Goal: Task Accomplishment & Management: Manage account settings

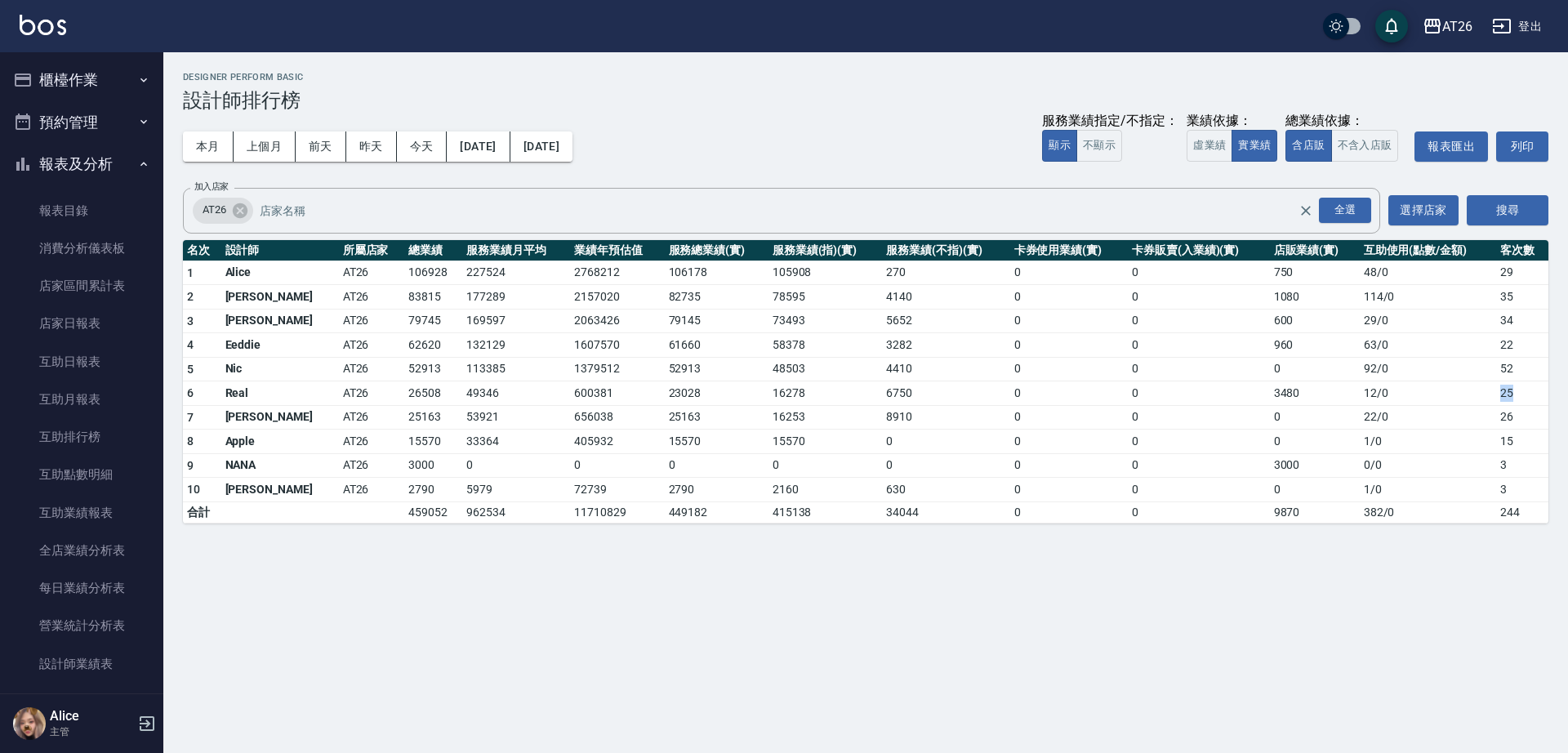
click at [97, 175] on button "報表及分析" at bounding box center [81, 164] width 150 height 42
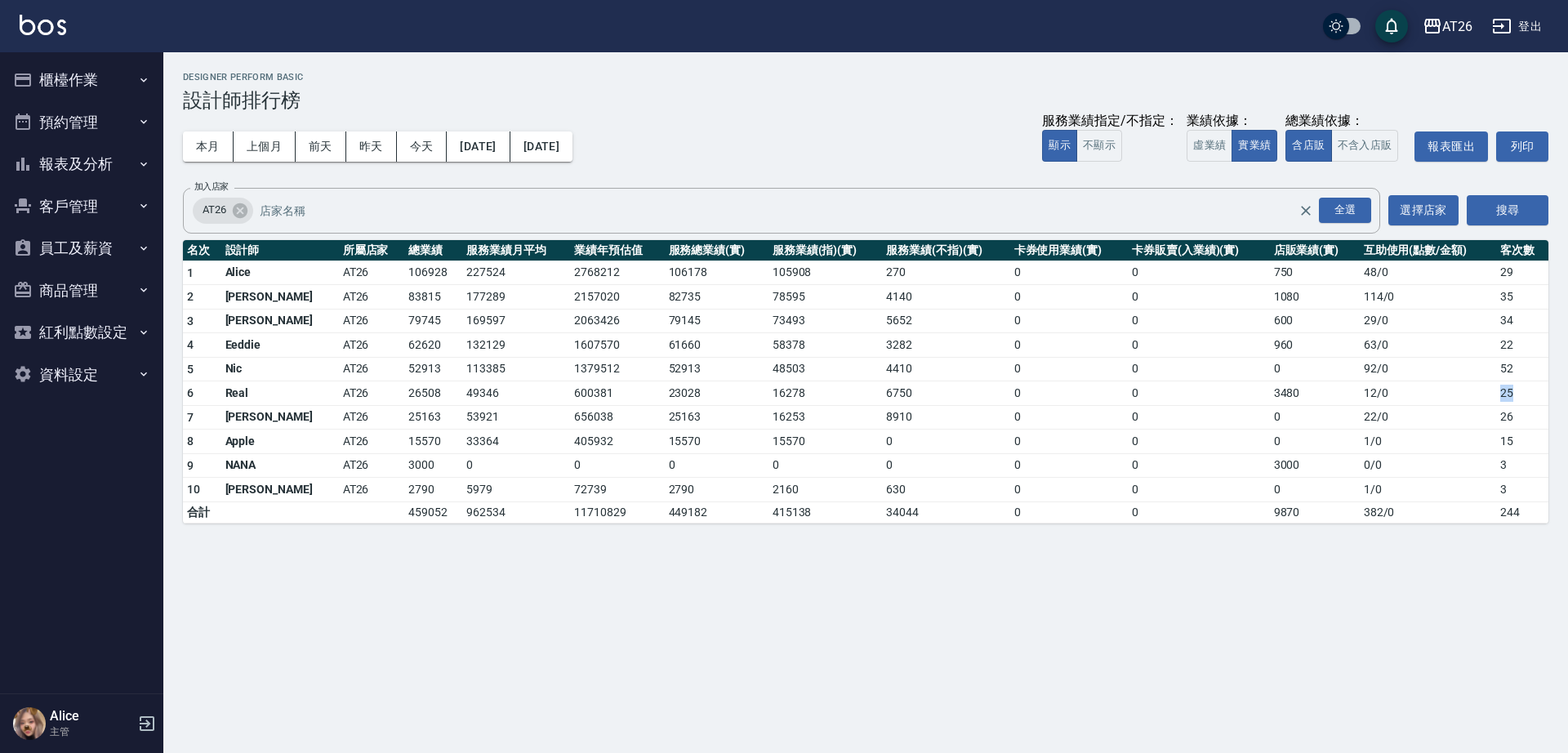
click at [87, 219] on button "客戶管理" at bounding box center [81, 206] width 150 height 42
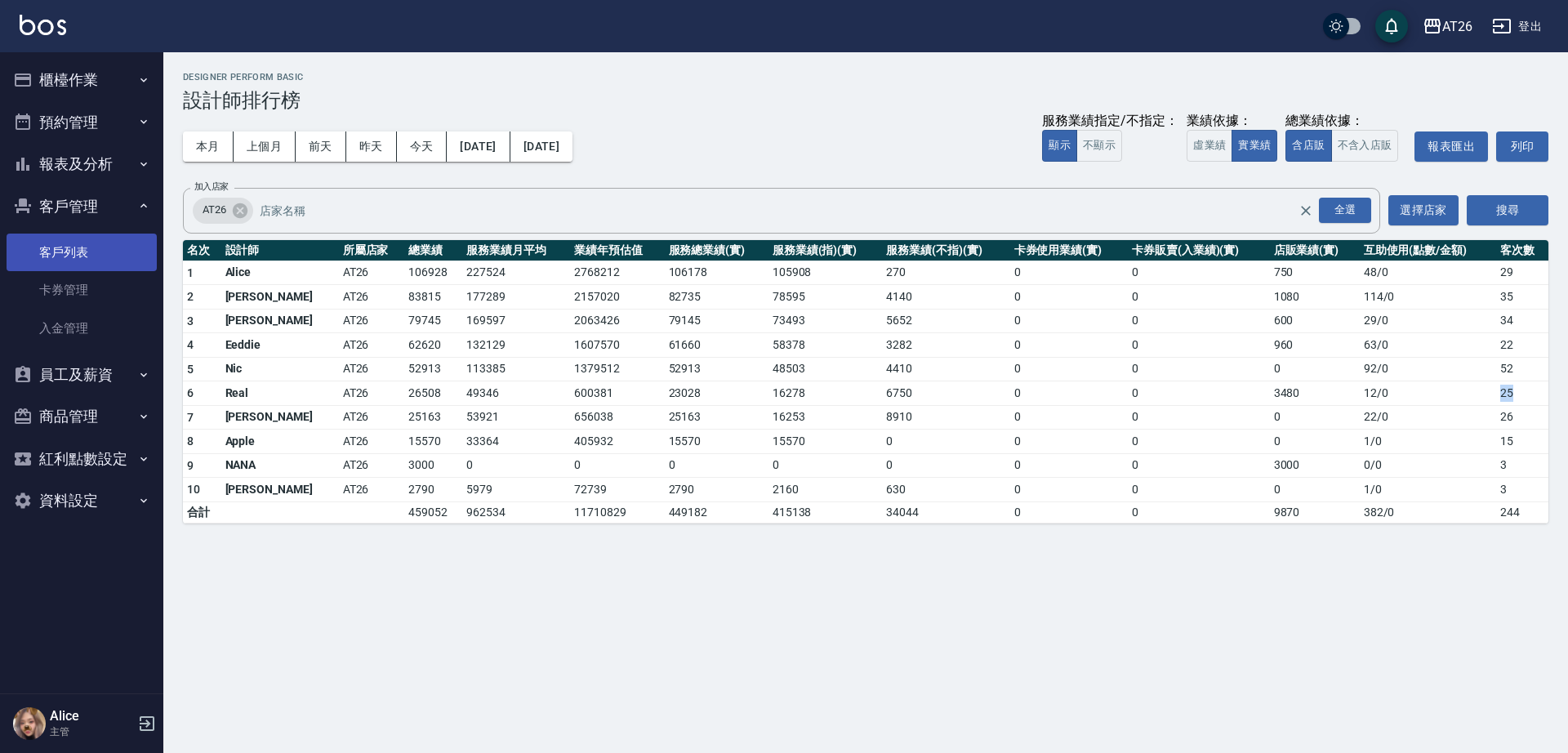
click at [97, 234] on link "客戶列表" at bounding box center [81, 252] width 150 height 38
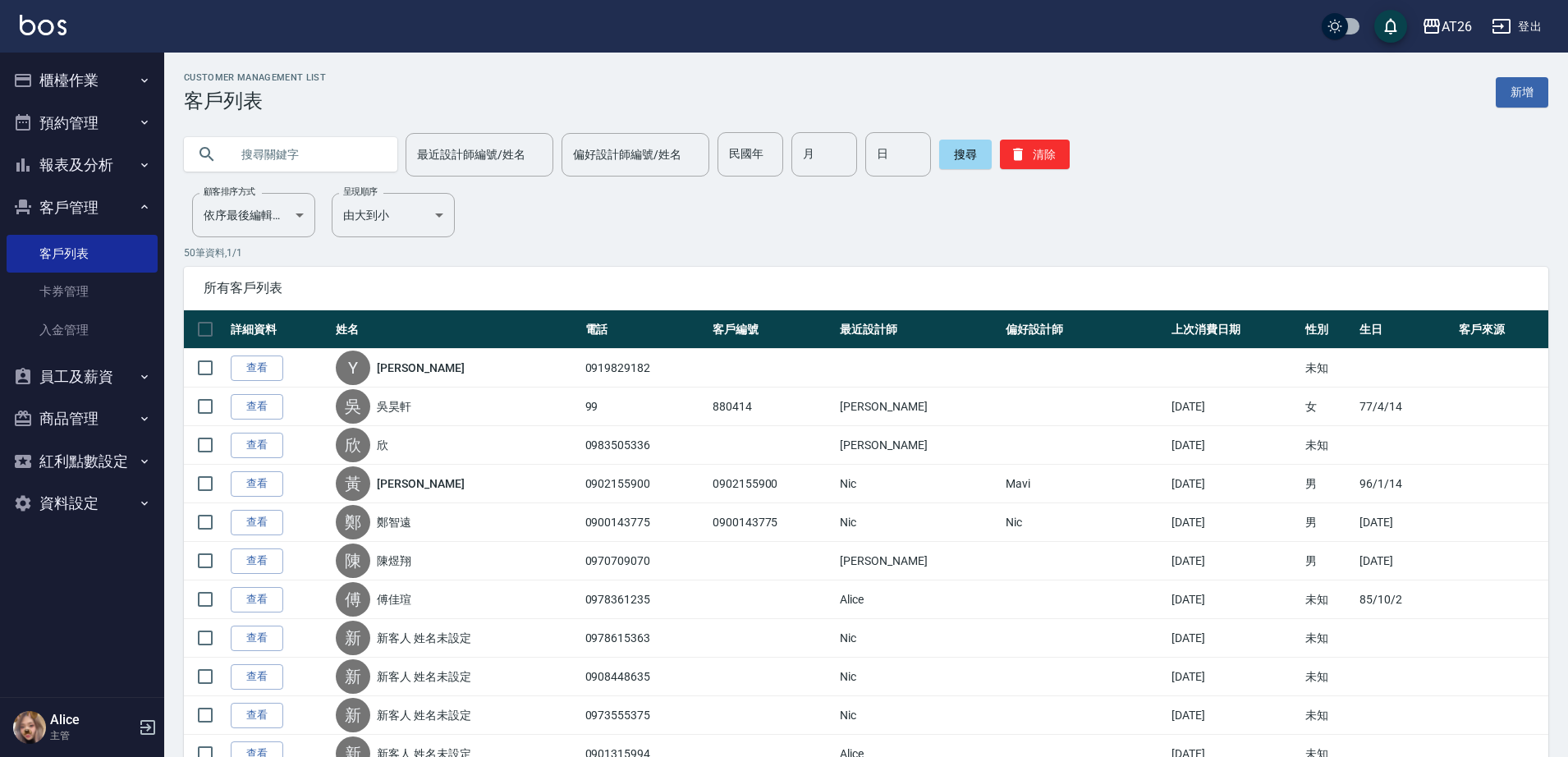
drag, startPoint x: 367, startPoint y: 133, endPoint x: 358, endPoint y: 140, distance: 11.4
click at [364, 136] on input "text" at bounding box center [307, 155] width 155 height 44
click at [249, 154] on input "text" at bounding box center [307, 155] width 155 height 44
type input "0981679120"
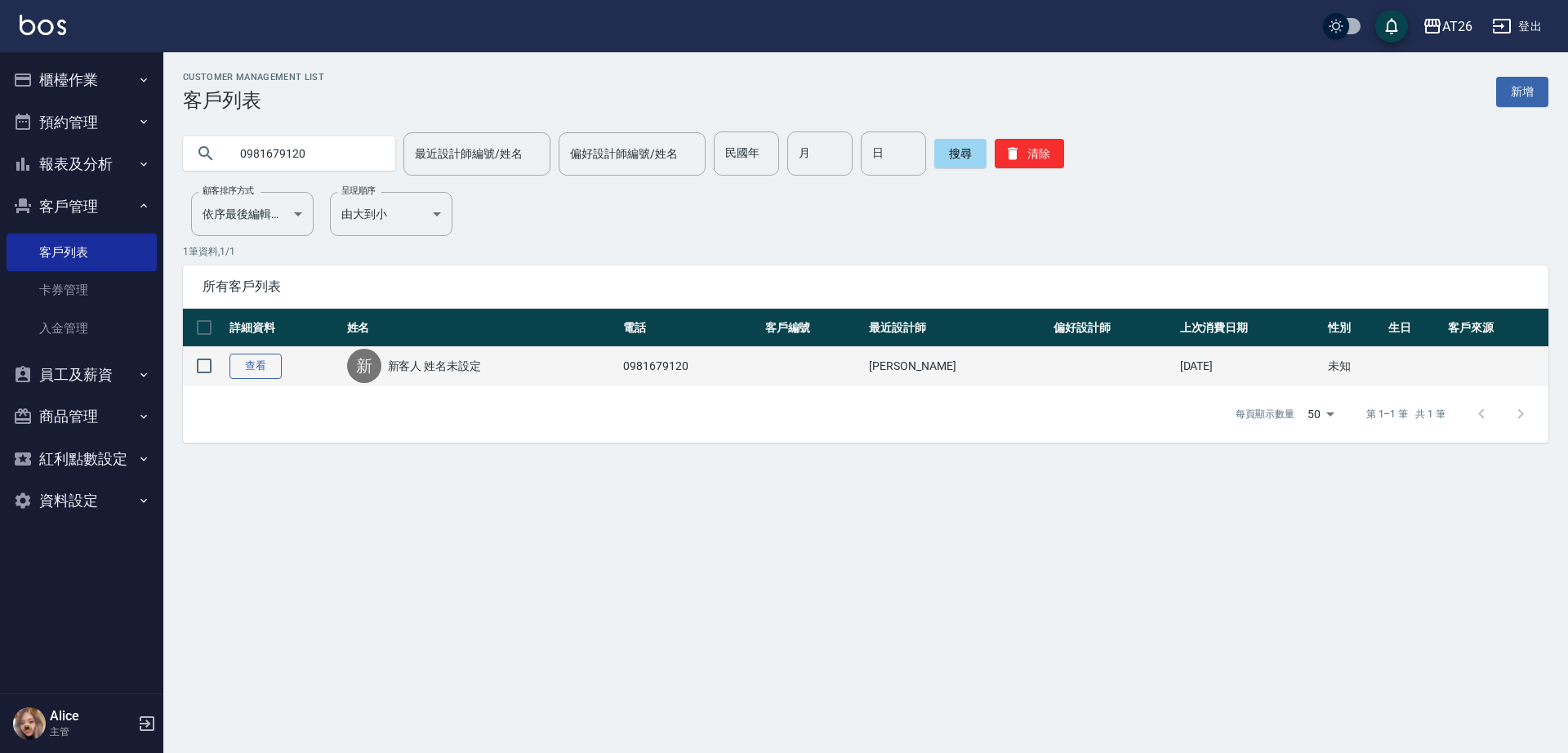
click at [264, 361] on link "查看" at bounding box center [255, 366] width 53 height 25
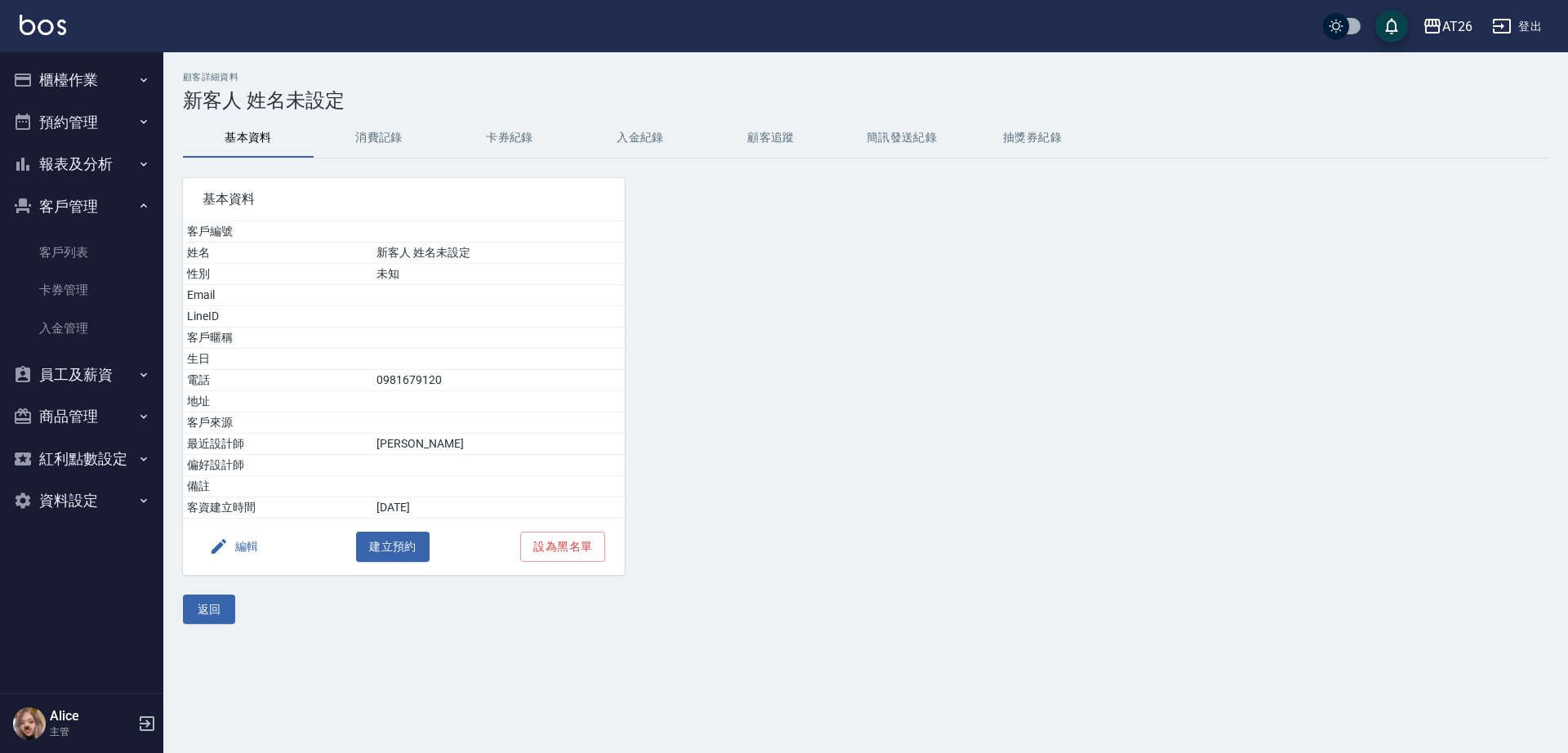
click at [419, 148] on button "消費記錄" at bounding box center [379, 138] width 131 height 40
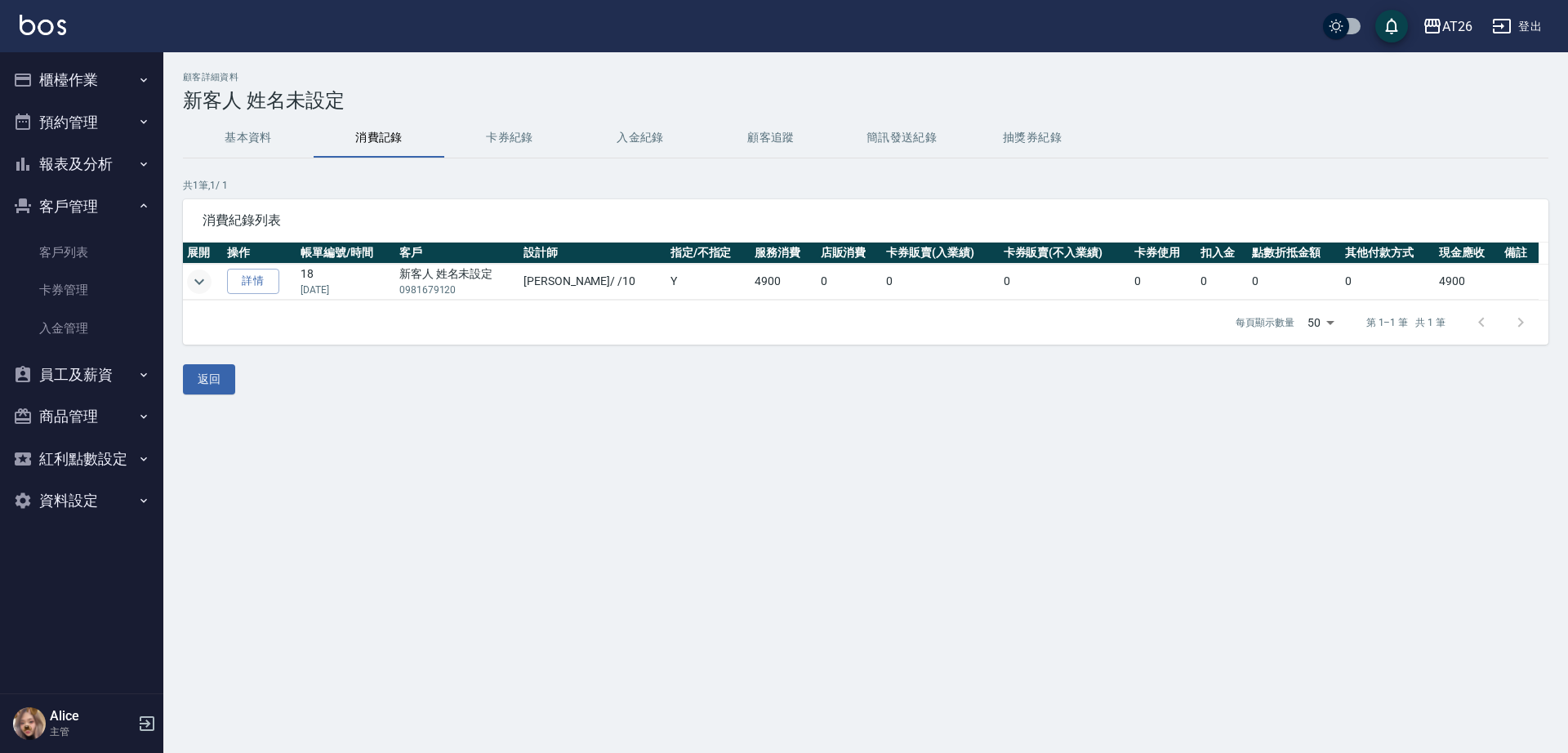
click at [209, 282] on button "expand row" at bounding box center [199, 281] width 25 height 25
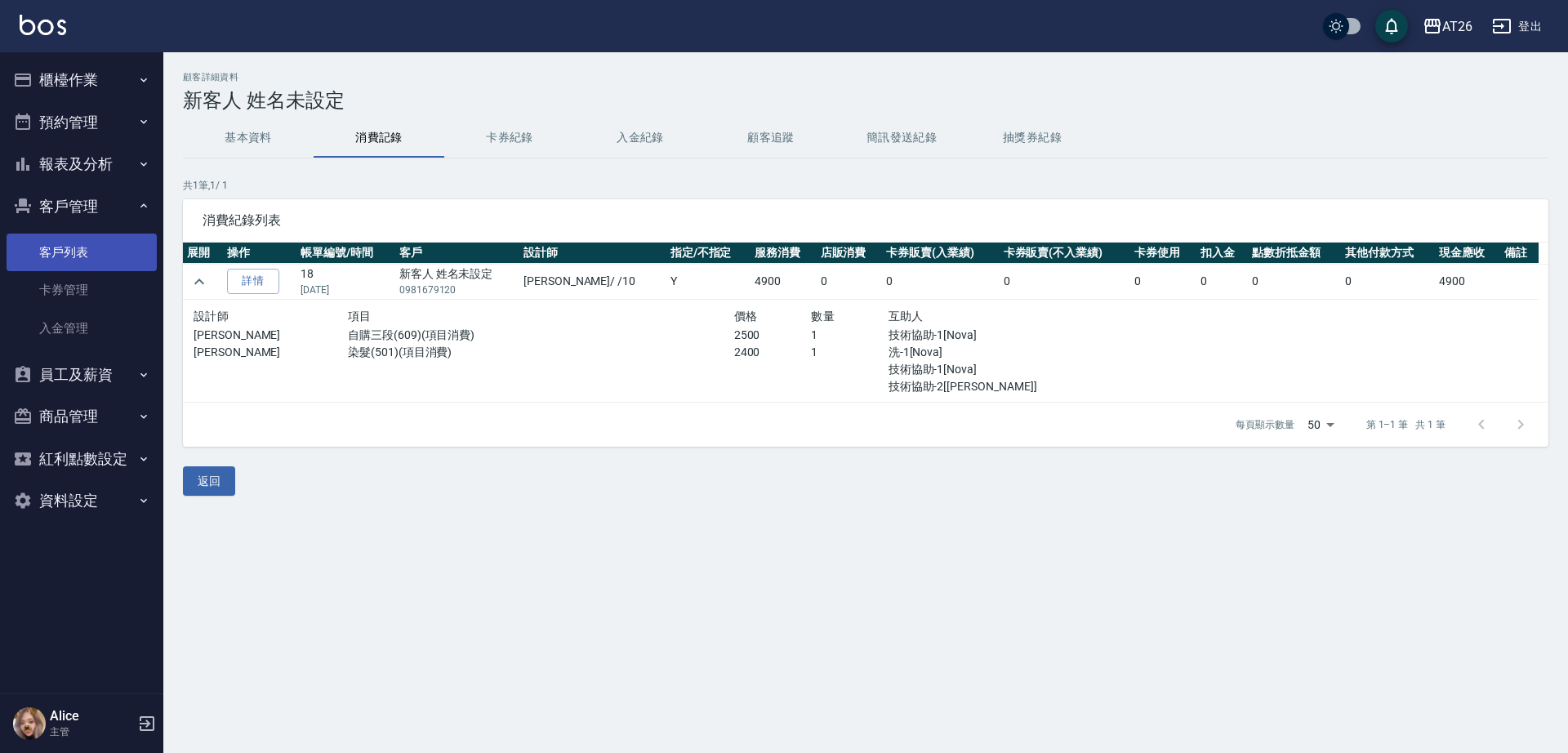
click at [103, 248] on link "客戶列表" at bounding box center [81, 252] width 150 height 38
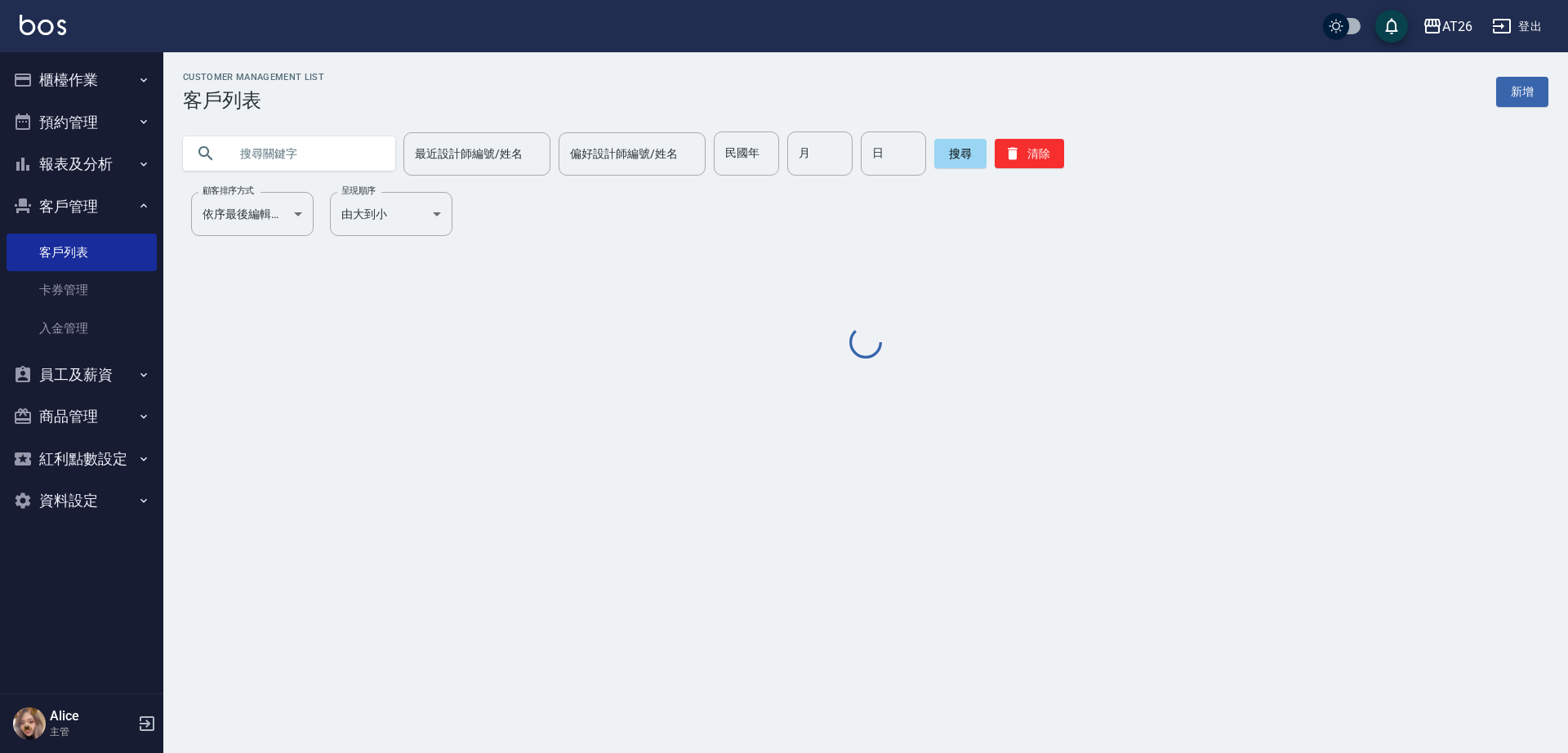
click at [269, 155] on input "text" at bounding box center [305, 154] width 154 height 44
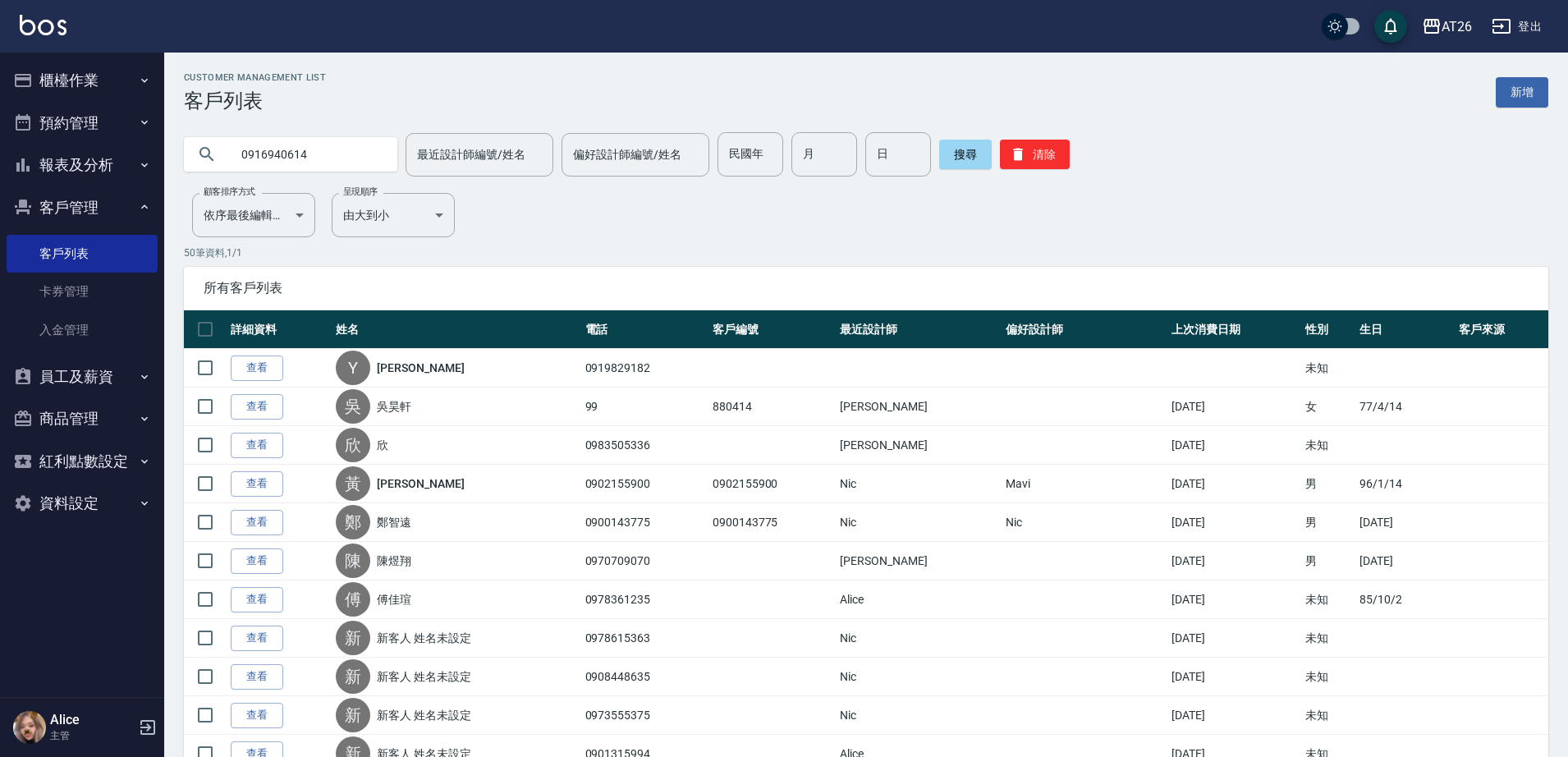
type input "0916940614"
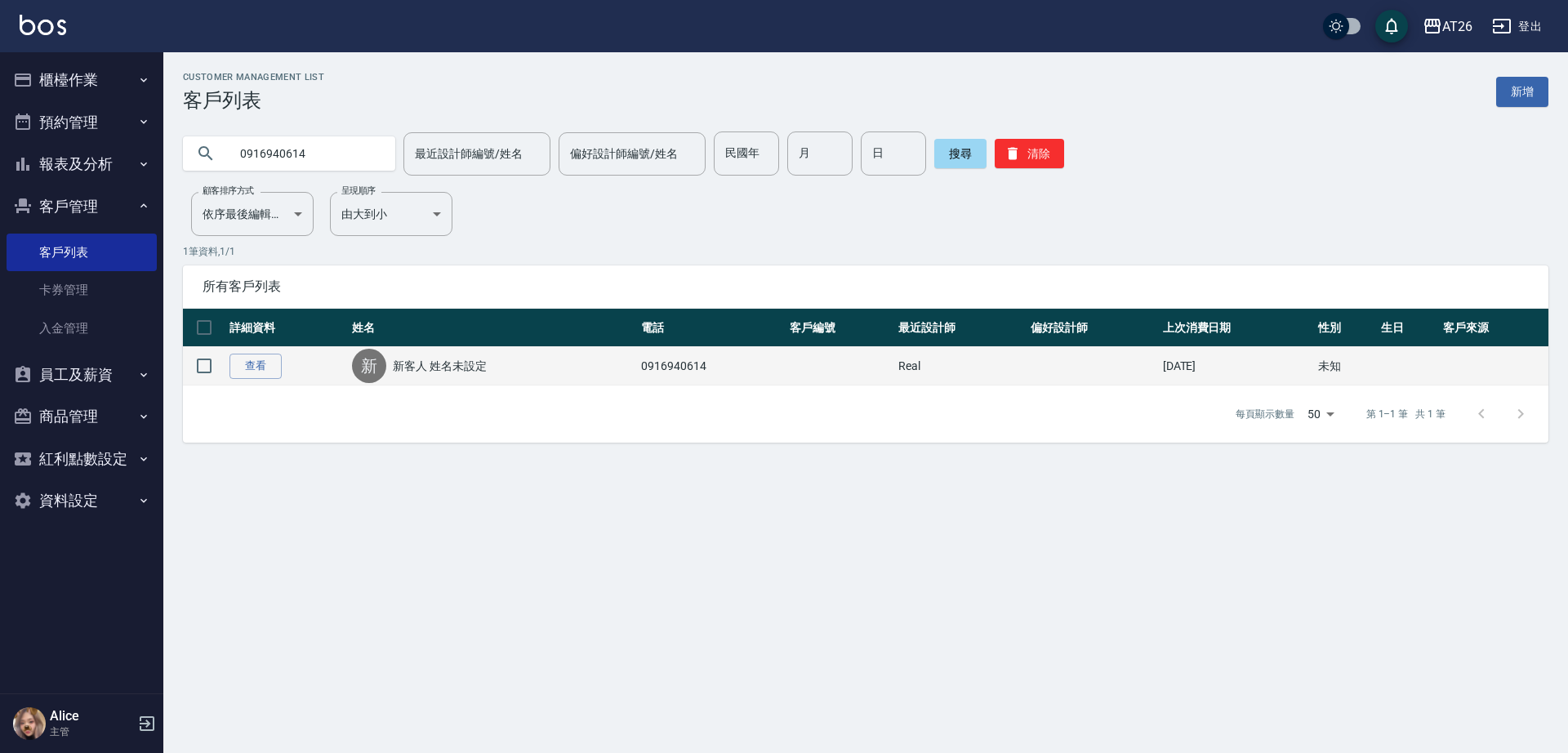
click at [248, 384] on td "查看" at bounding box center [287, 367] width 123 height 39
click at [241, 377] on link "查看" at bounding box center [255, 366] width 53 height 25
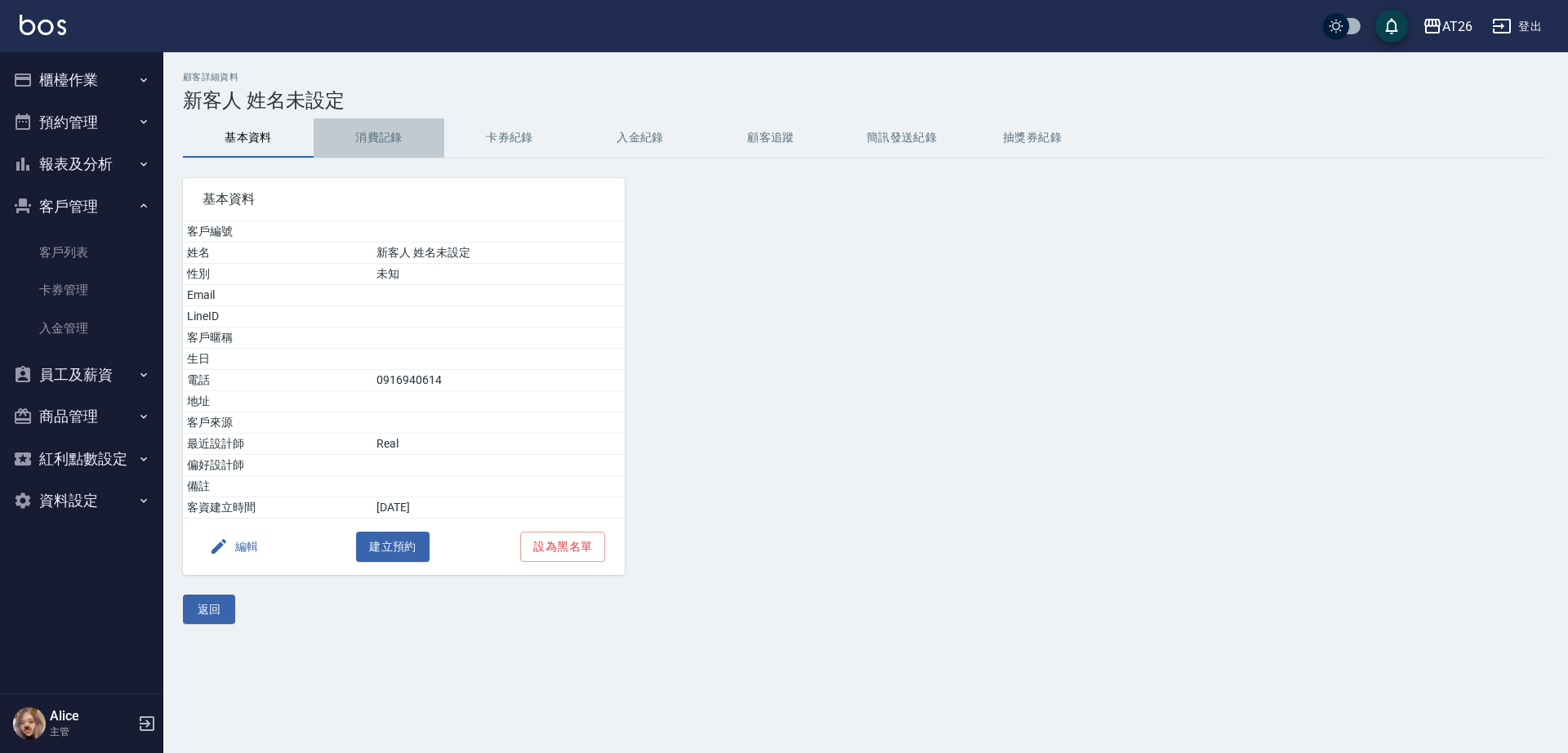
click at [367, 145] on button "消費記錄" at bounding box center [379, 138] width 131 height 40
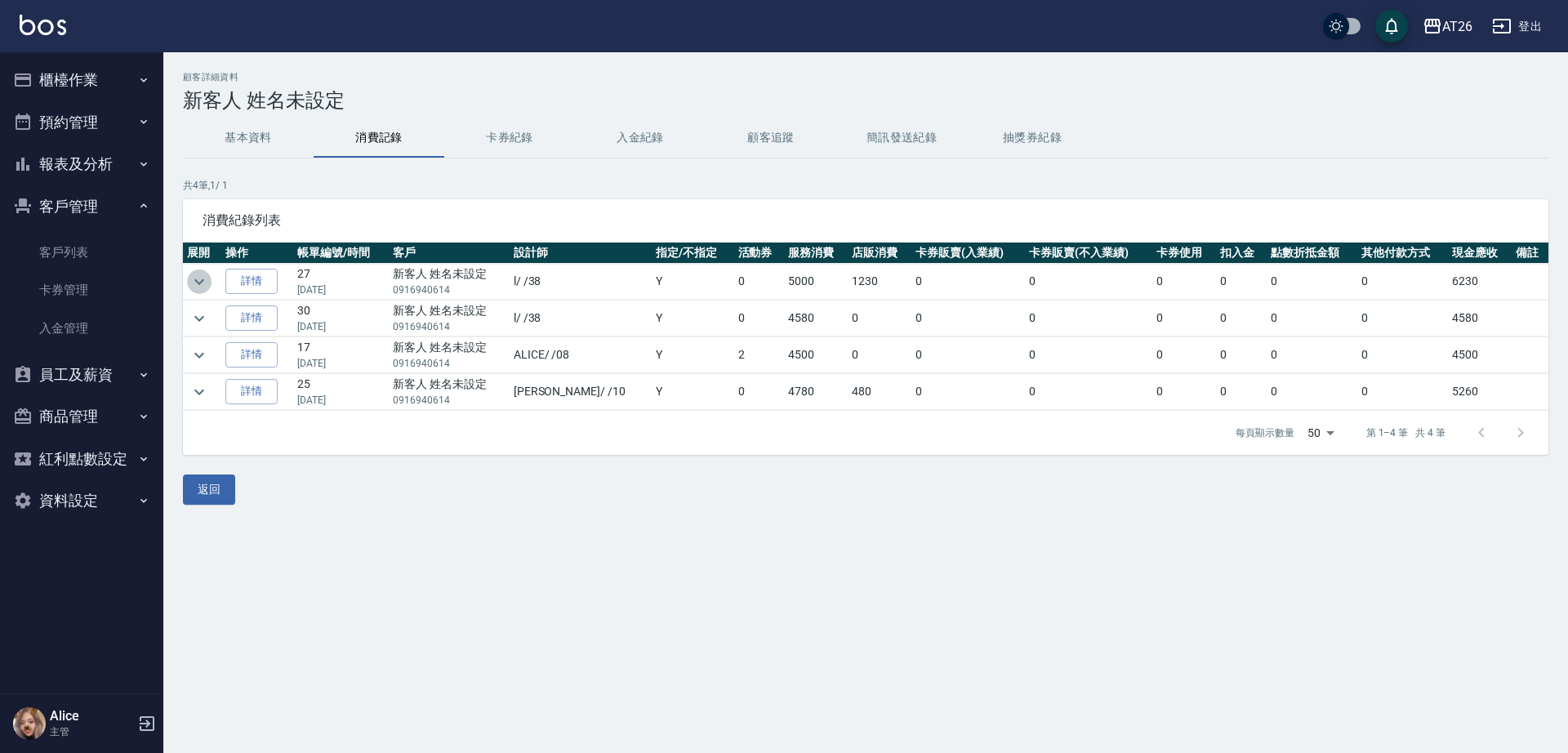
click at [206, 276] on icon "expand row" at bounding box center [199, 281] width 19 height 19
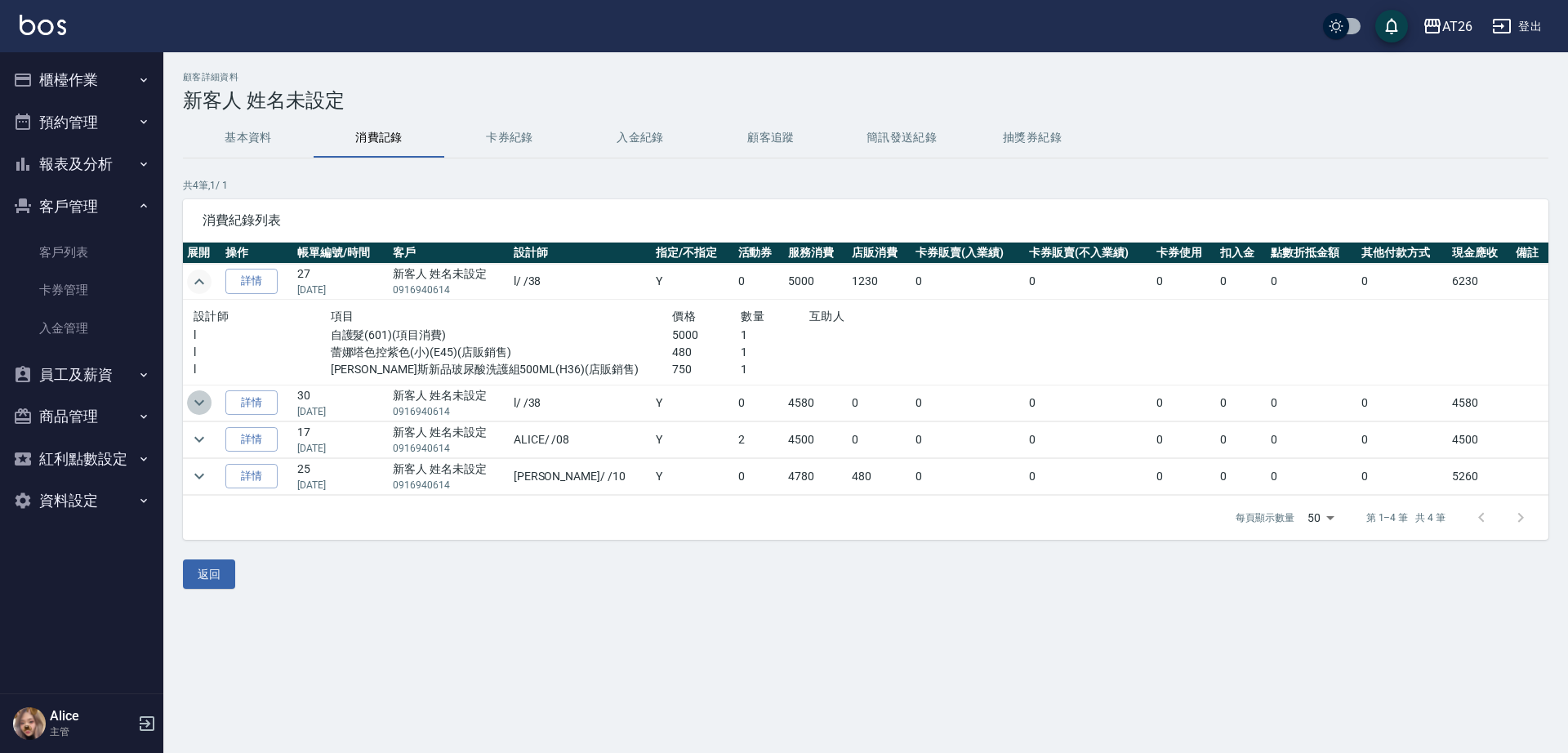
click at [197, 406] on icon "expand row" at bounding box center [199, 402] width 19 height 19
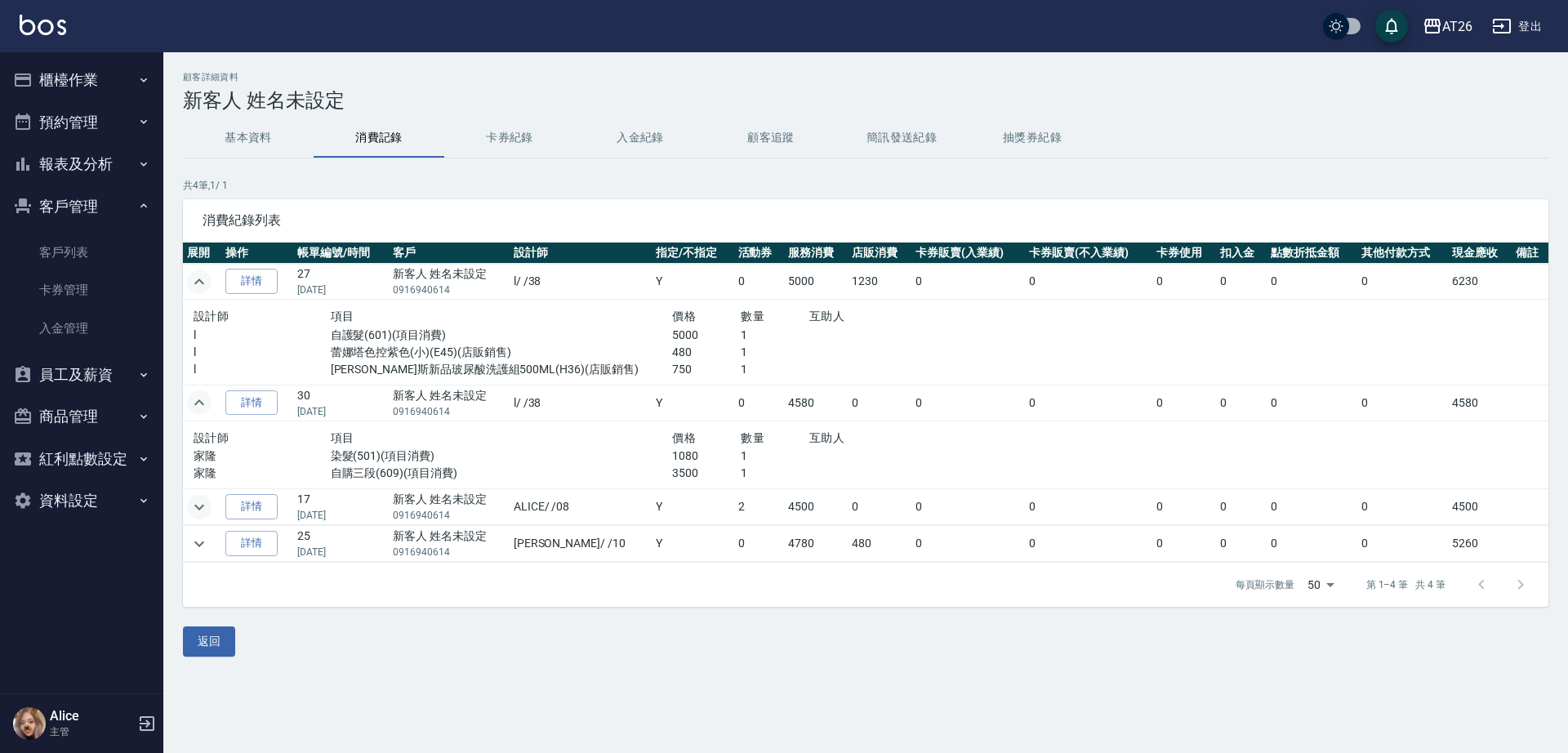
click at [197, 504] on icon "expand row" at bounding box center [199, 507] width 19 height 19
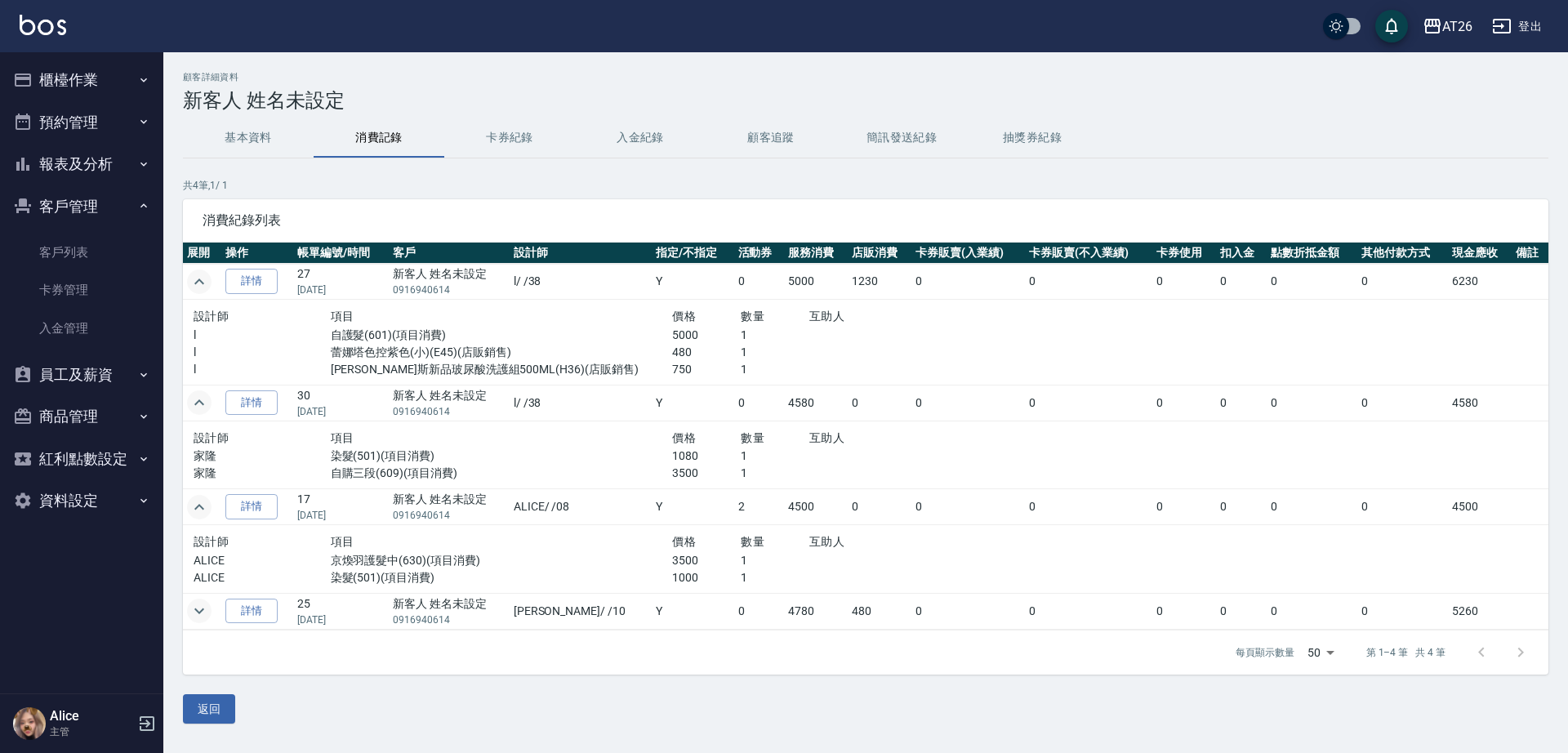
click at [200, 609] on icon "expand row" at bounding box center [199, 610] width 19 height 19
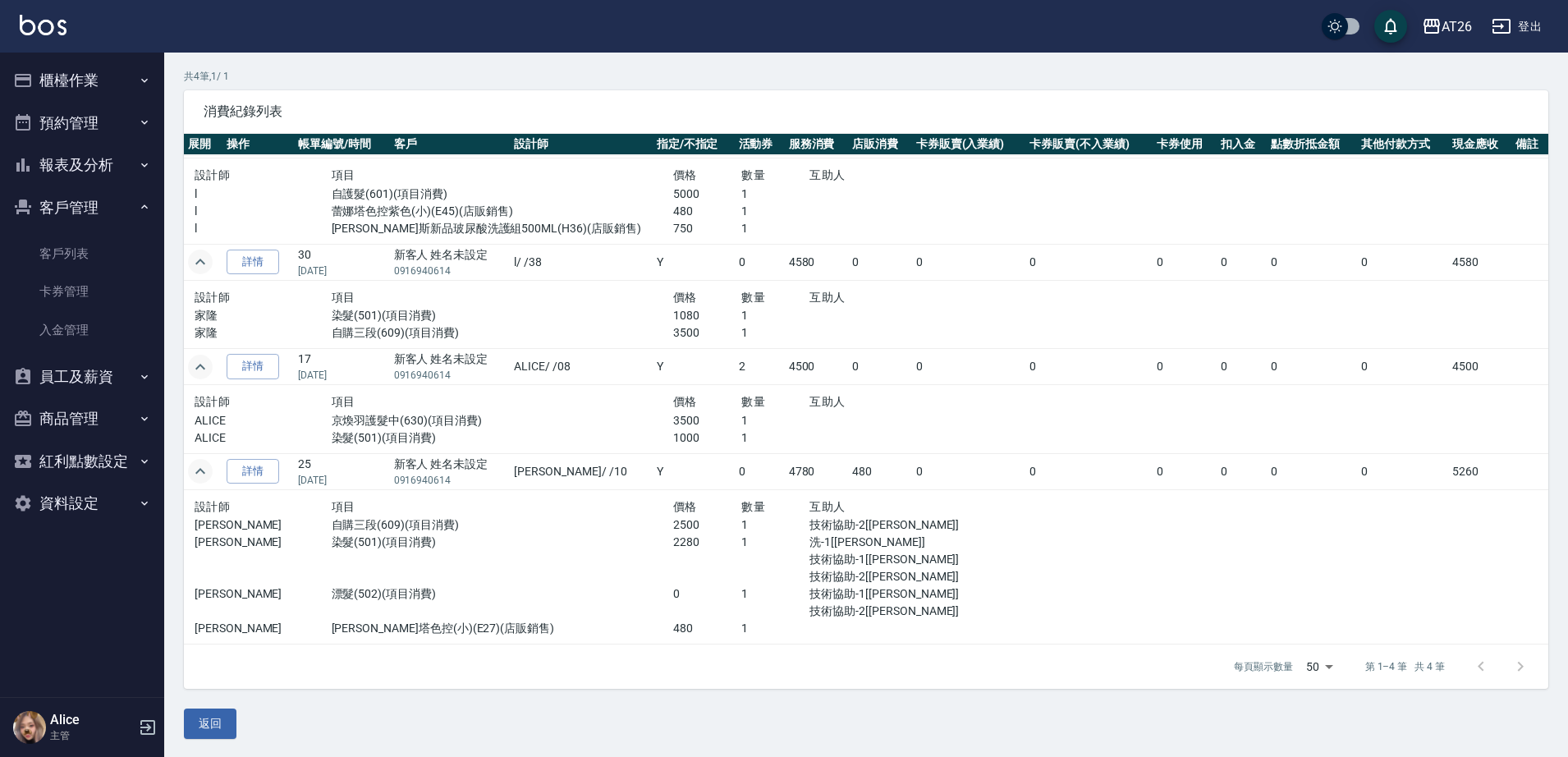
scroll to position [112, 0]
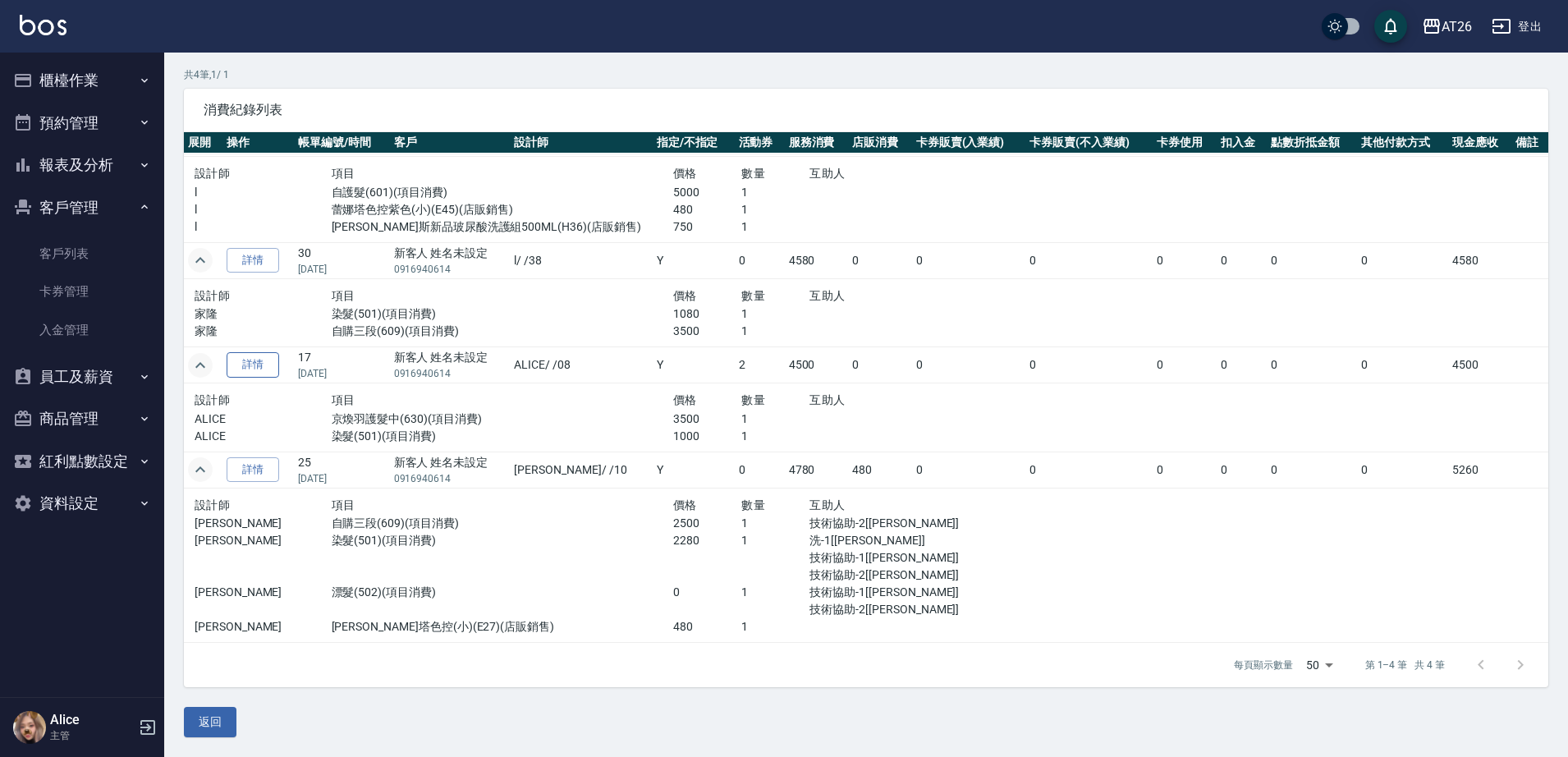
click at [252, 372] on link "詳情" at bounding box center [253, 364] width 53 height 25
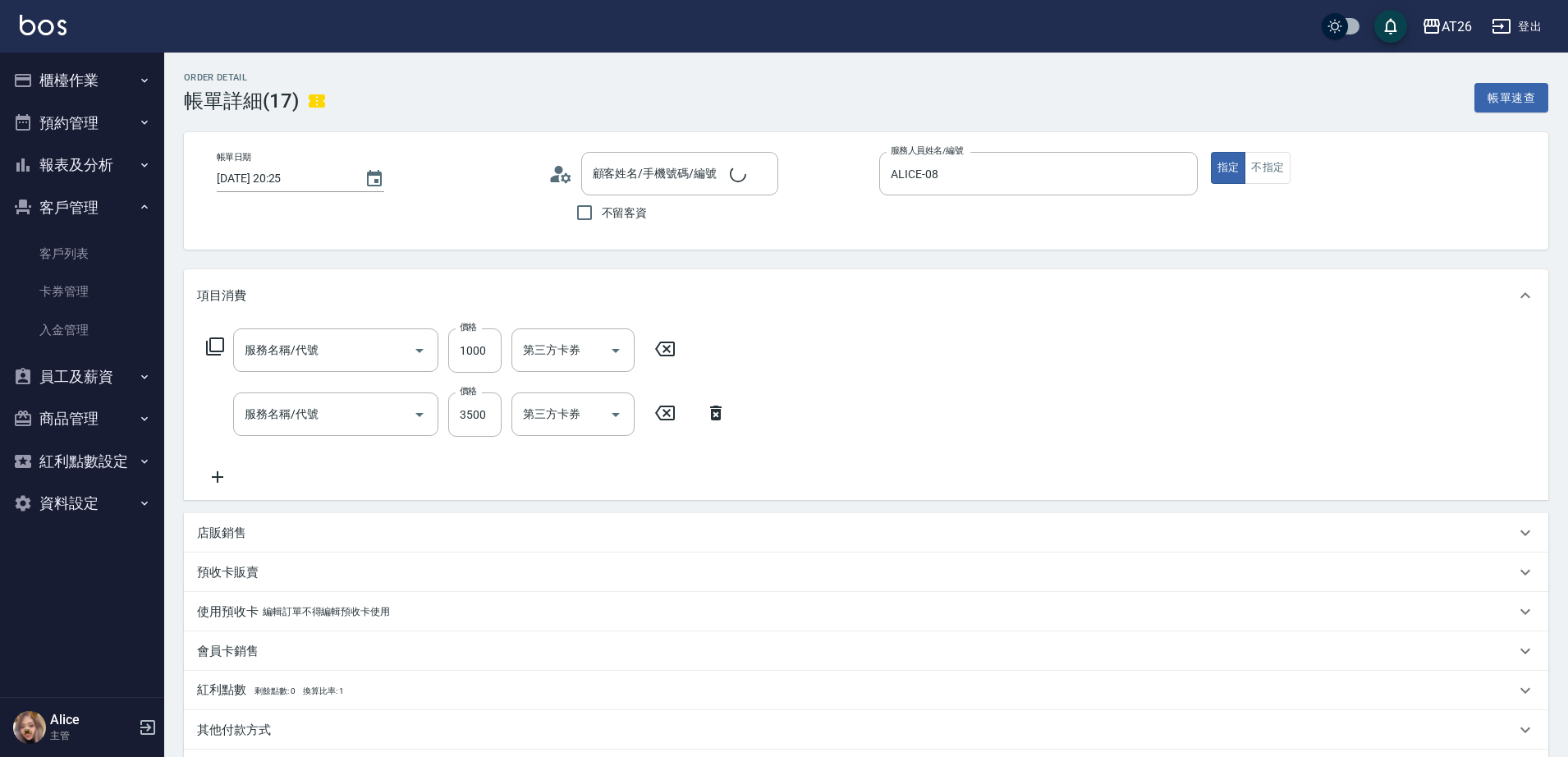
type input "[DATE] 20:25"
type input "ALICE-08"
type input "450"
type input "染髮(501)"
type input "京煥羽護髮中(630)"
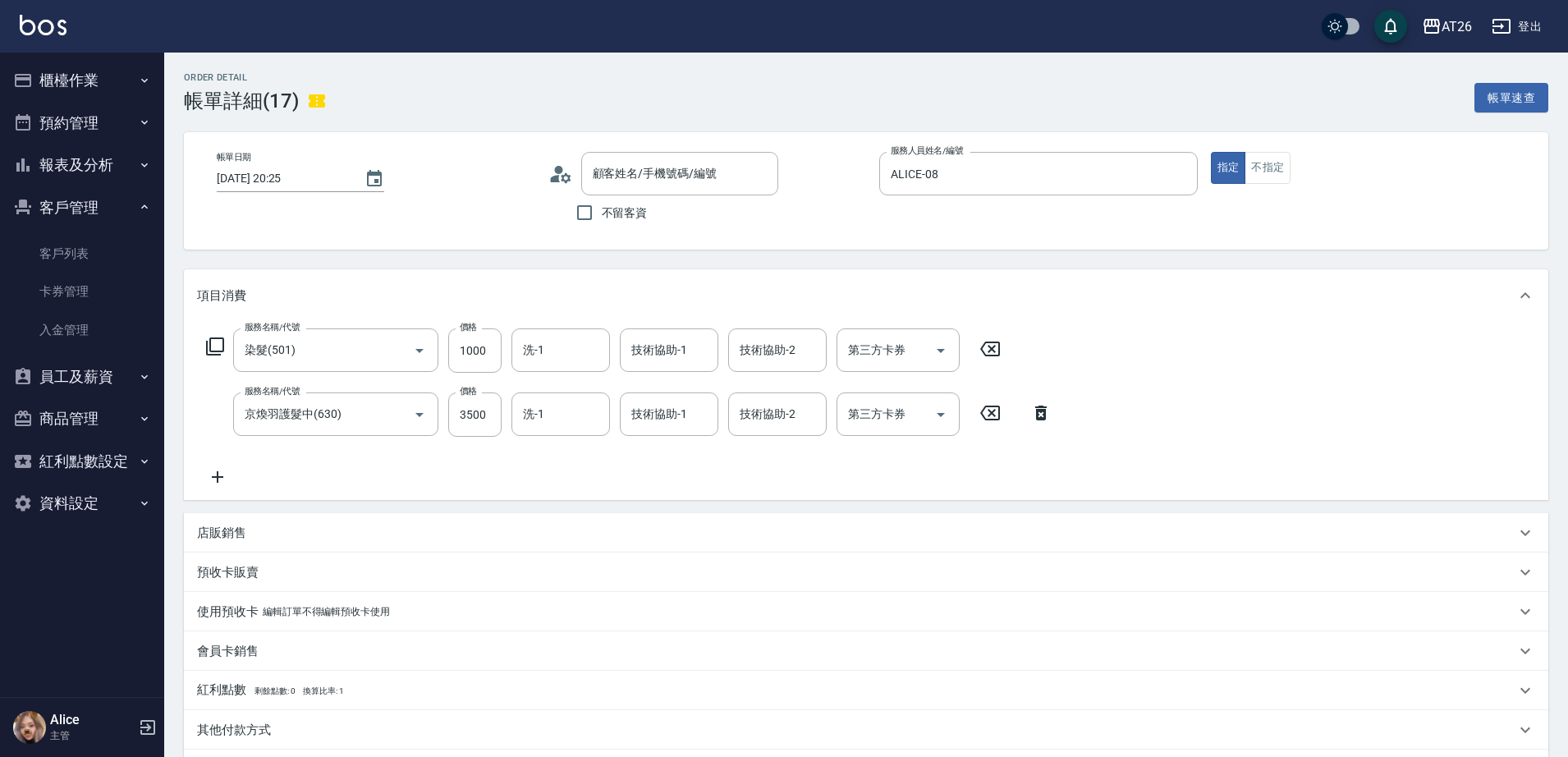
type input "新客人 姓名未設定/0916940614/null"
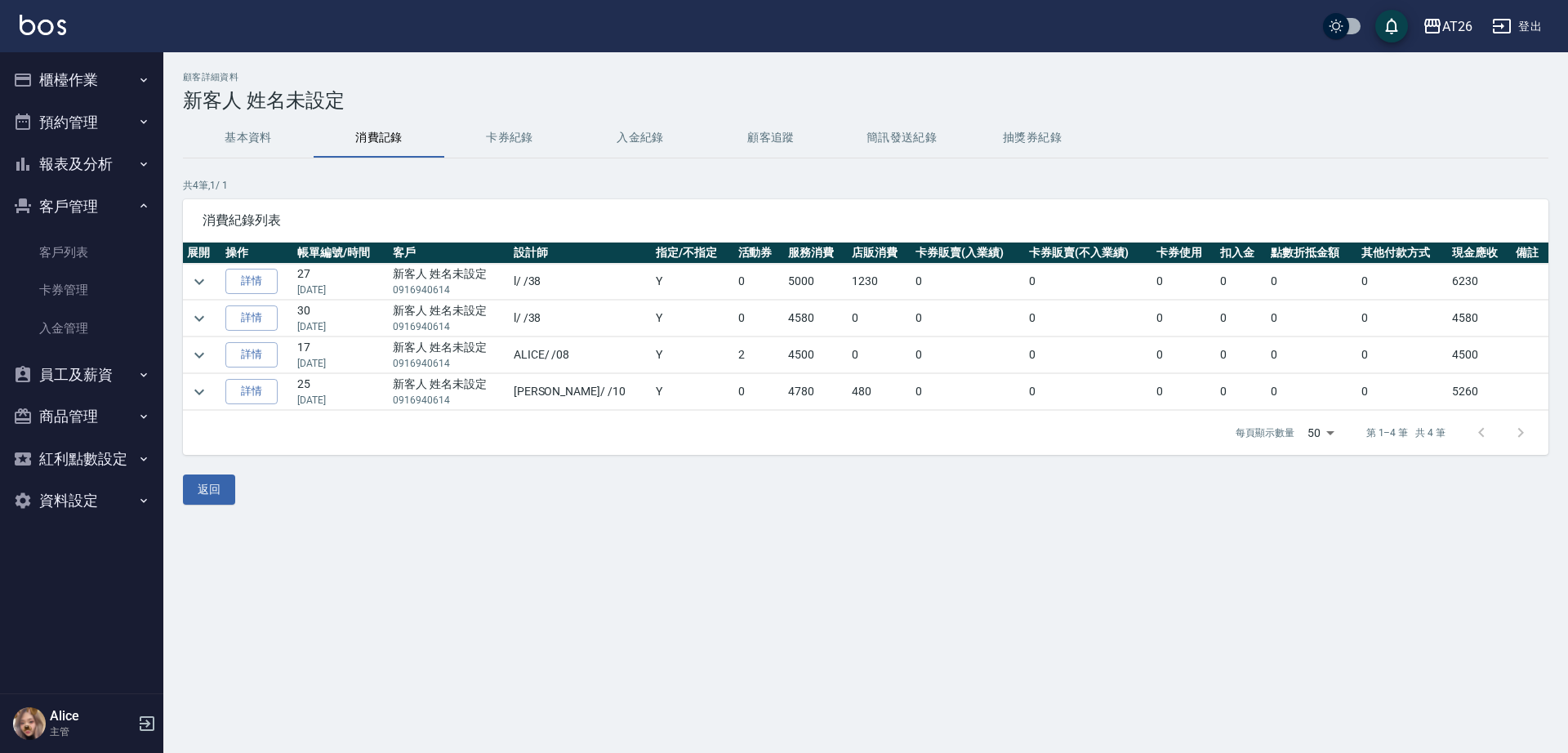
click at [237, 136] on button "基本資料" at bounding box center [249, 138] width 131 height 40
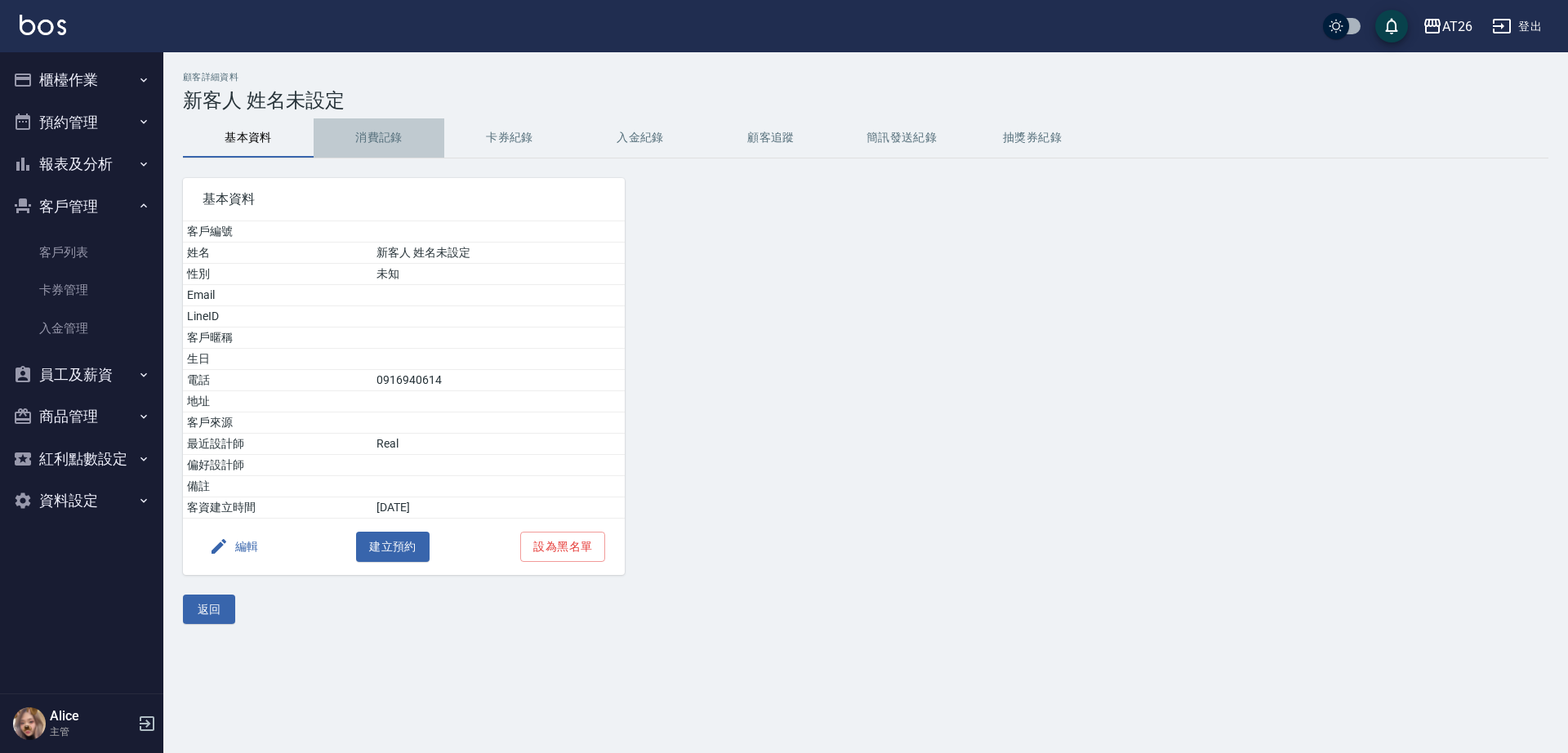
click at [360, 135] on button "消費記錄" at bounding box center [379, 138] width 131 height 40
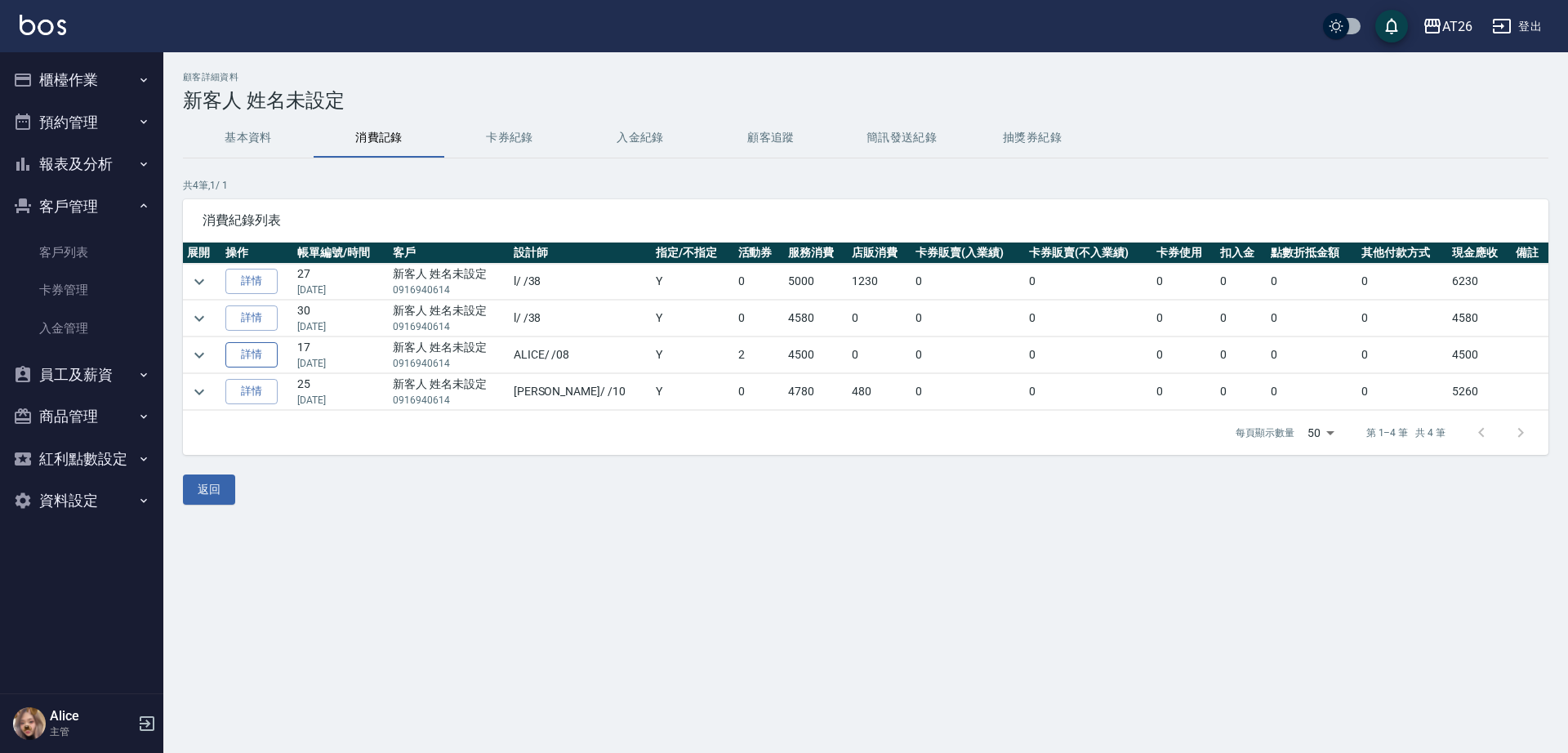
click at [273, 349] on link "詳情" at bounding box center [252, 354] width 53 height 25
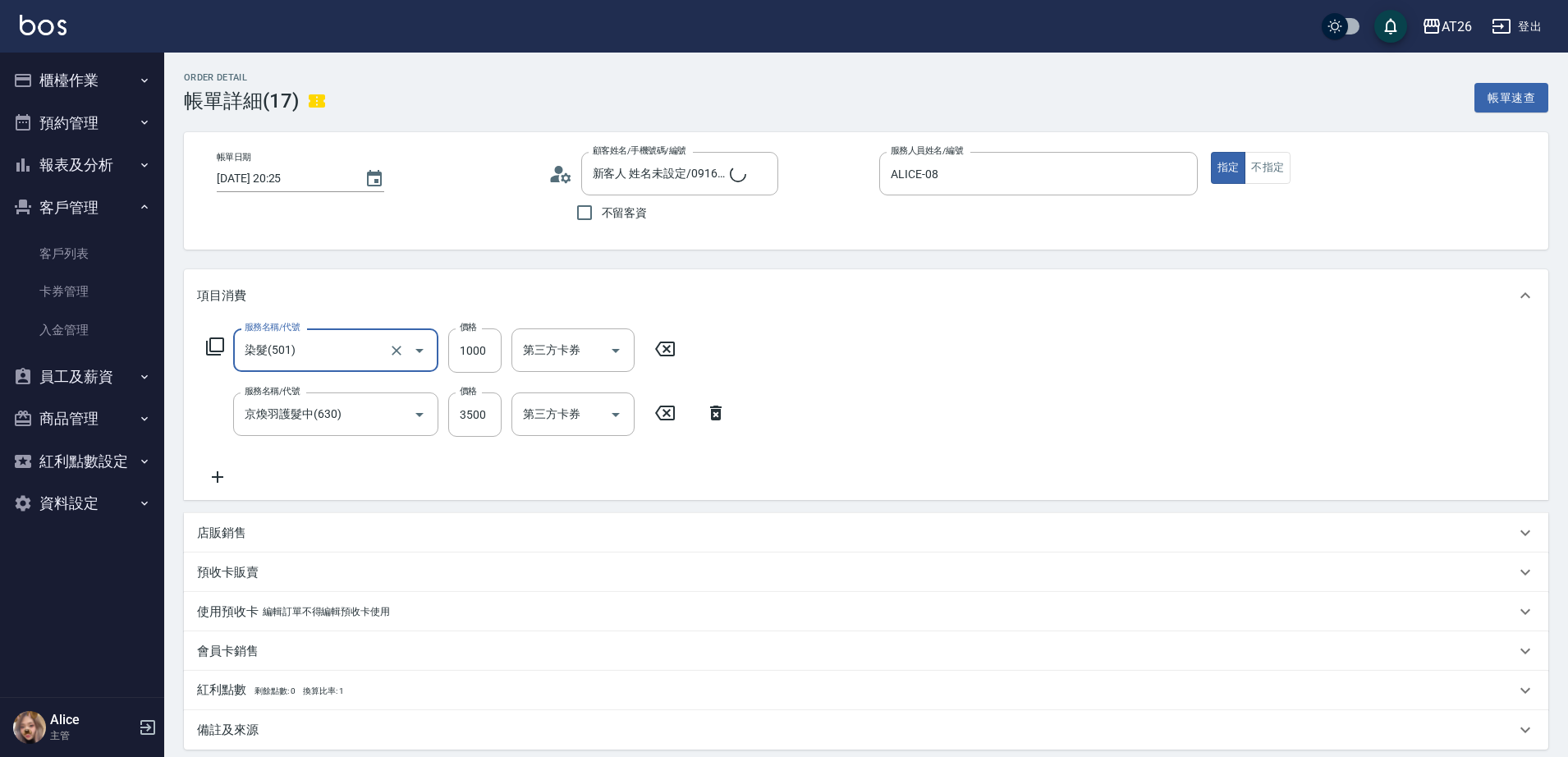
type input "新客人 姓名未設定/0916940614/null"
type input "450"
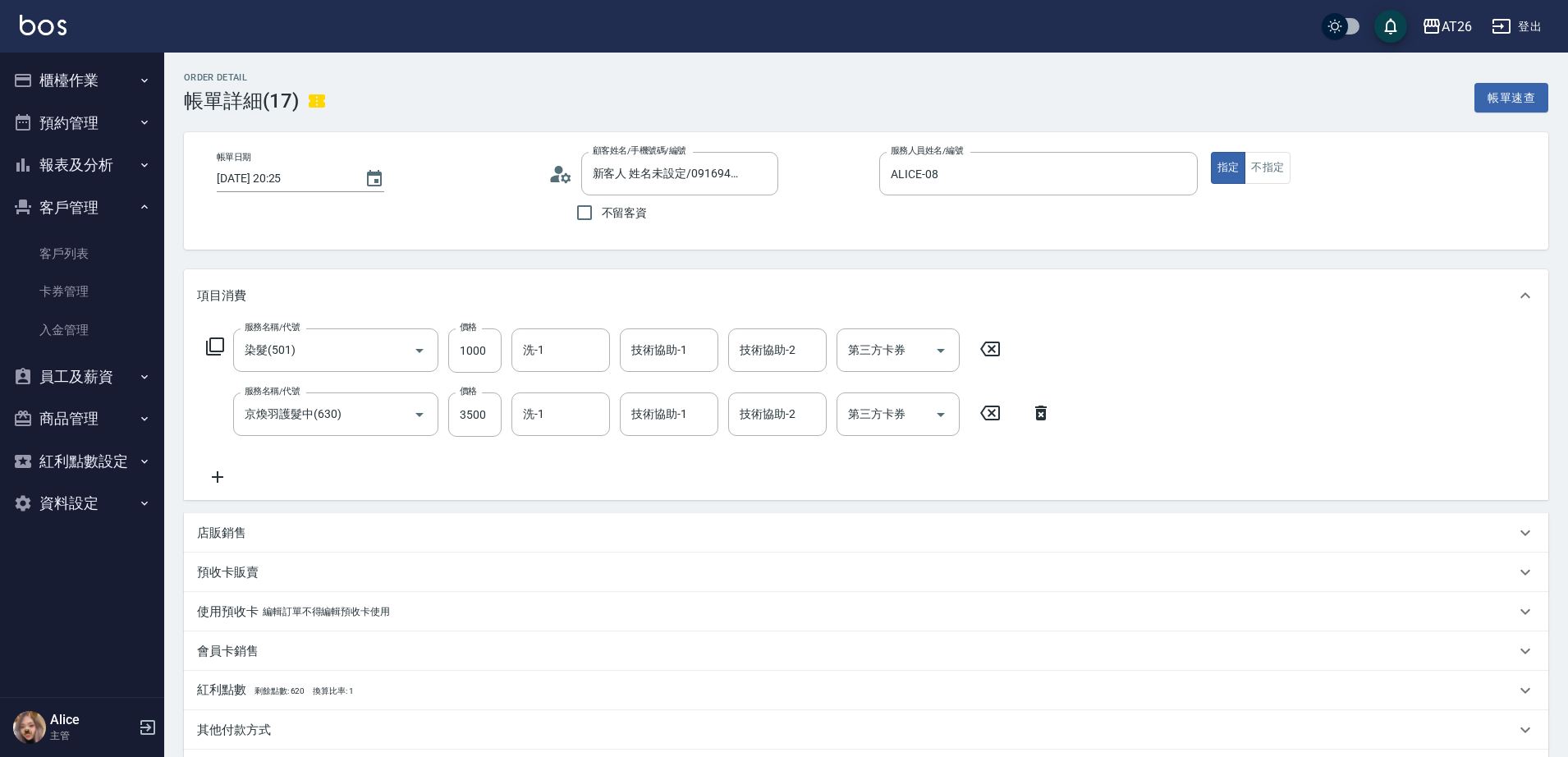
click at [325, 101] on icon at bounding box center [317, 101] width 17 height 13
click at [325, 99] on icon at bounding box center [317, 101] width 17 height 13
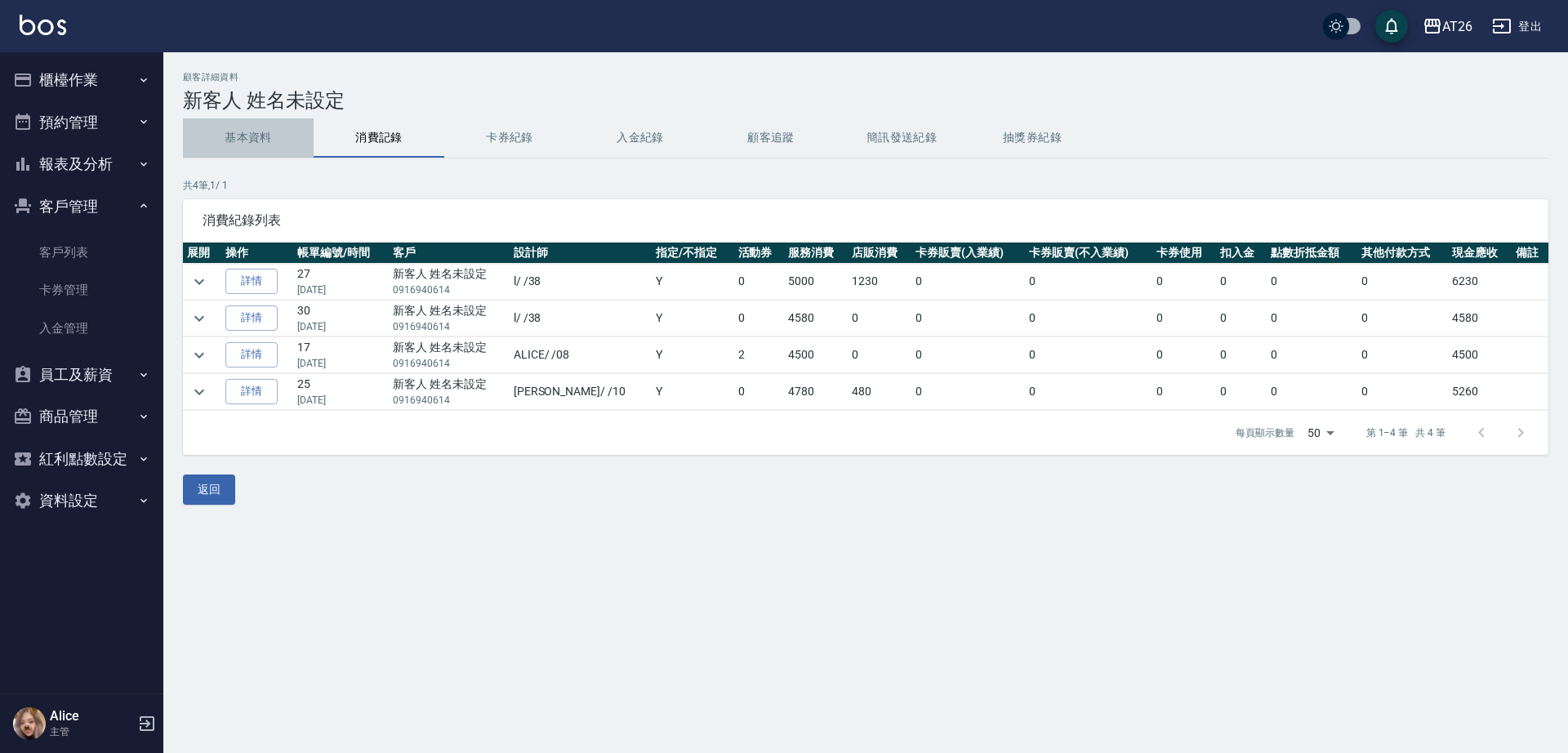
click at [280, 119] on button "基本資料" at bounding box center [249, 138] width 131 height 40
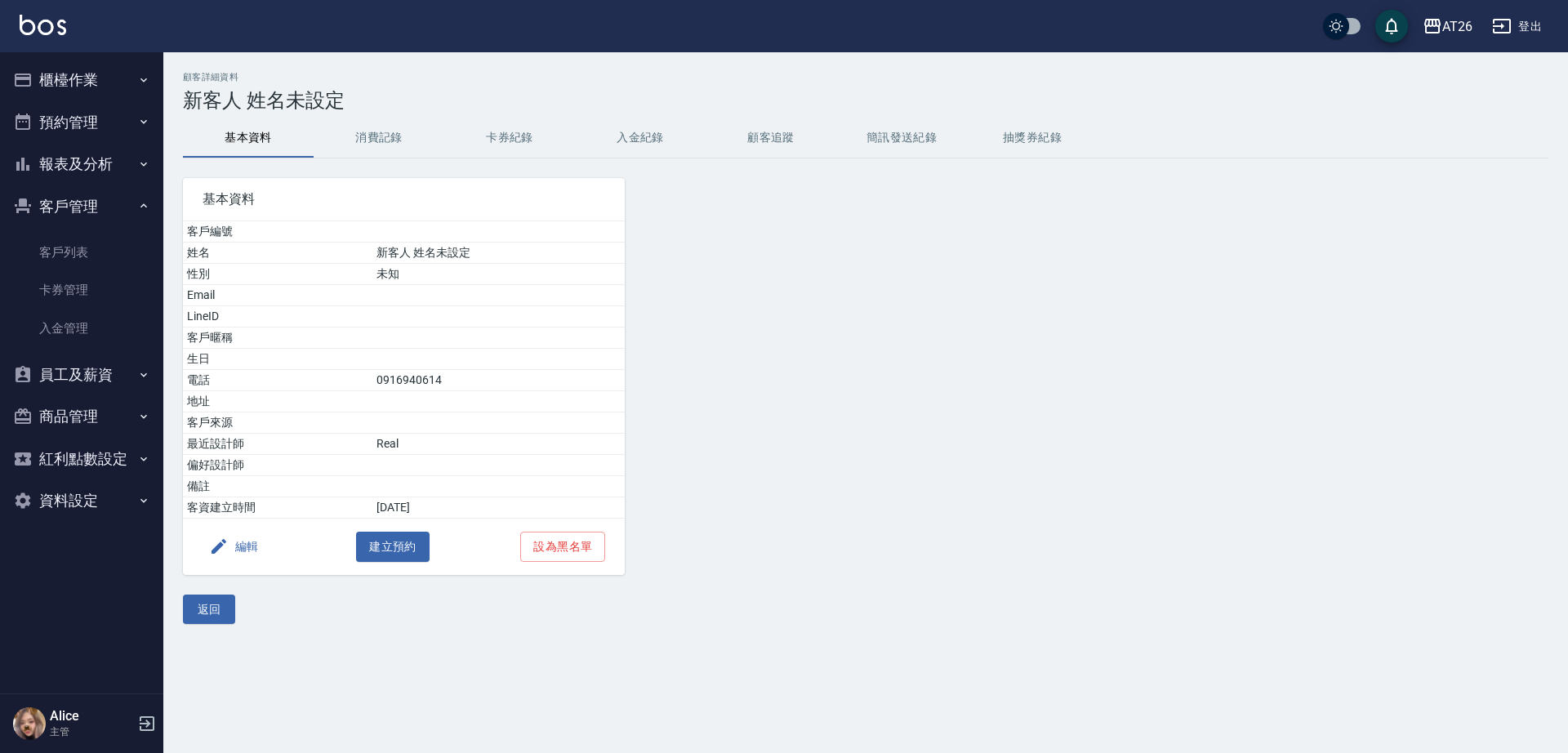
click at [375, 122] on button "消費記錄" at bounding box center [379, 138] width 131 height 40
